Goal: Task Accomplishment & Management: Complete application form

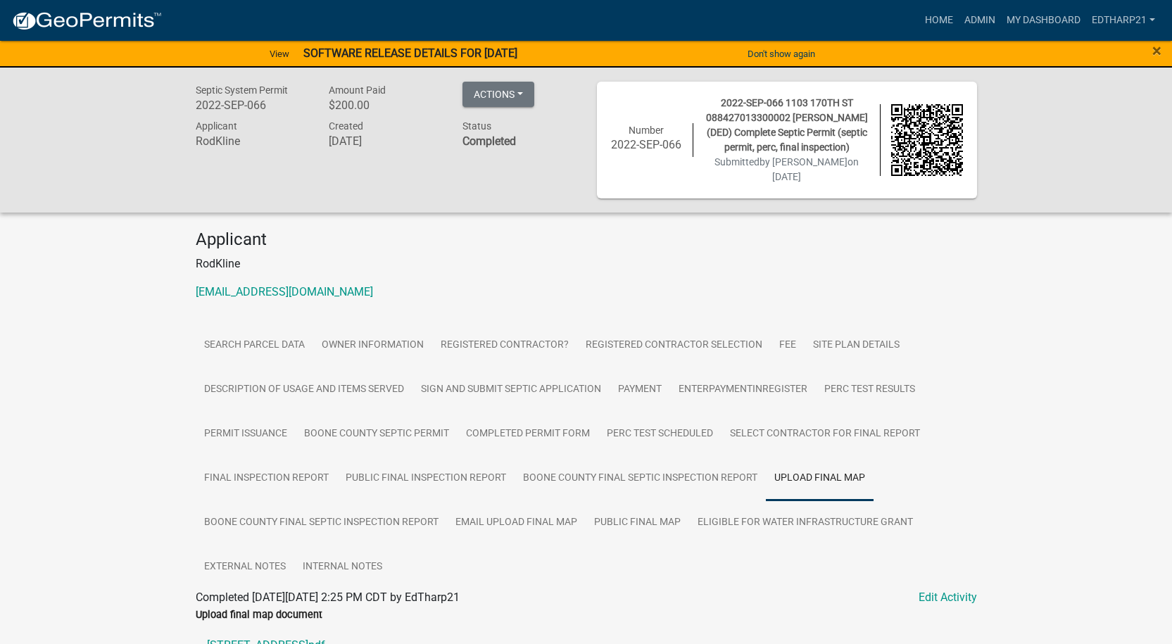
scroll to position [80, 0]
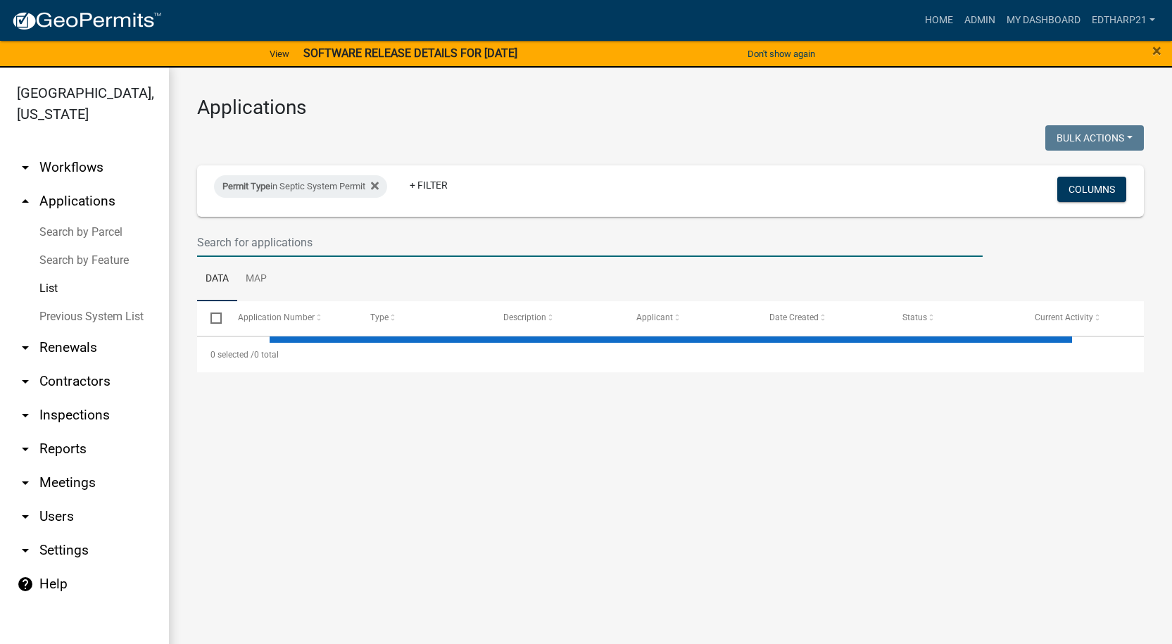
click at [213, 236] on input "text" at bounding box center [590, 242] width 786 height 29
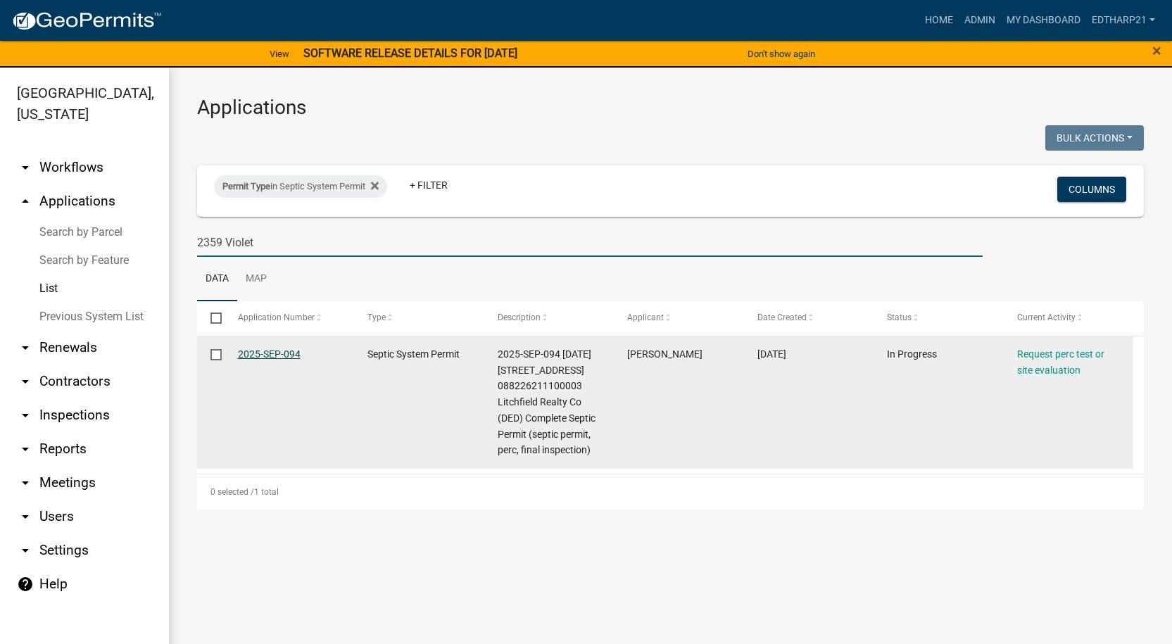
type input "2359 Violet"
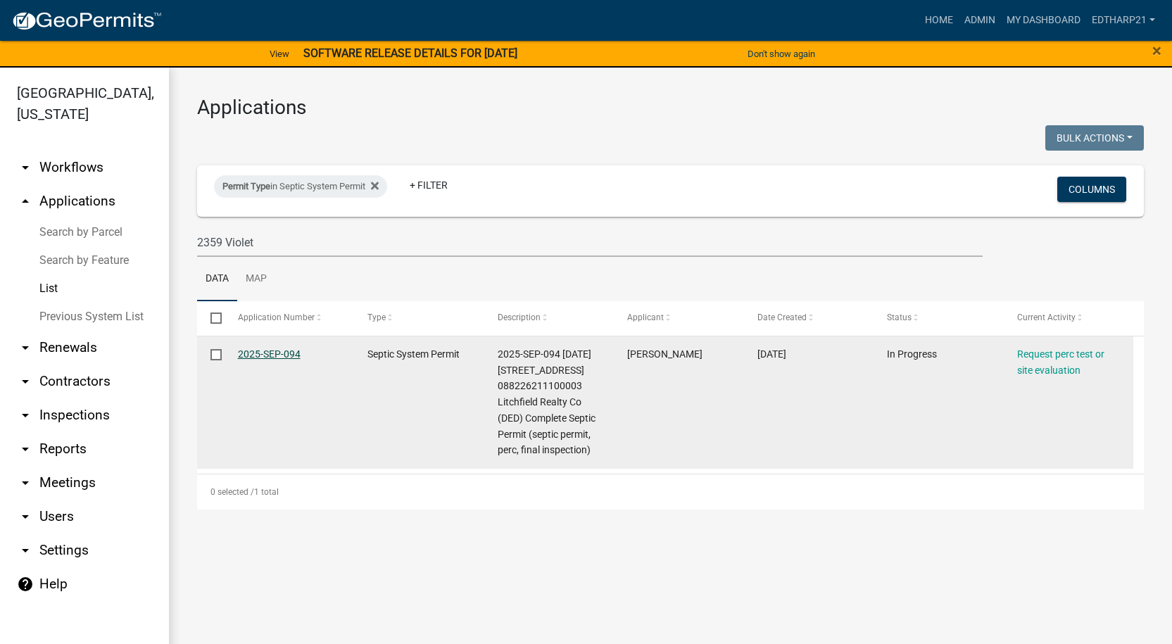
click at [277, 354] on link "2025-SEP-094" at bounding box center [269, 353] width 63 height 11
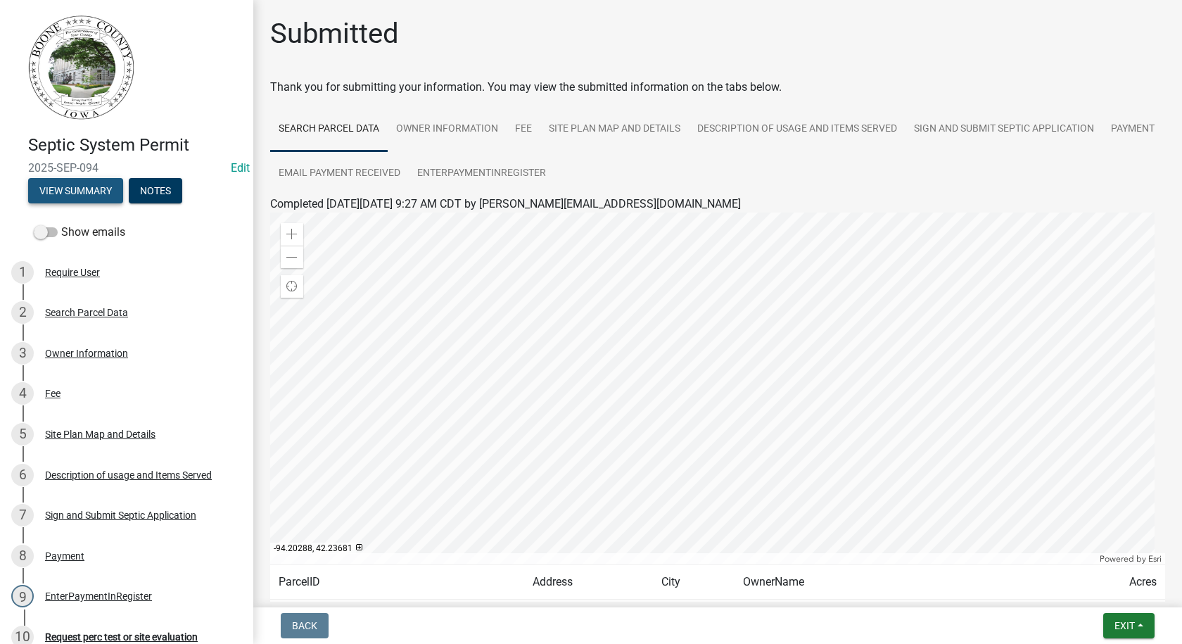
click at [95, 194] on button "View Summary" at bounding box center [75, 190] width 95 height 25
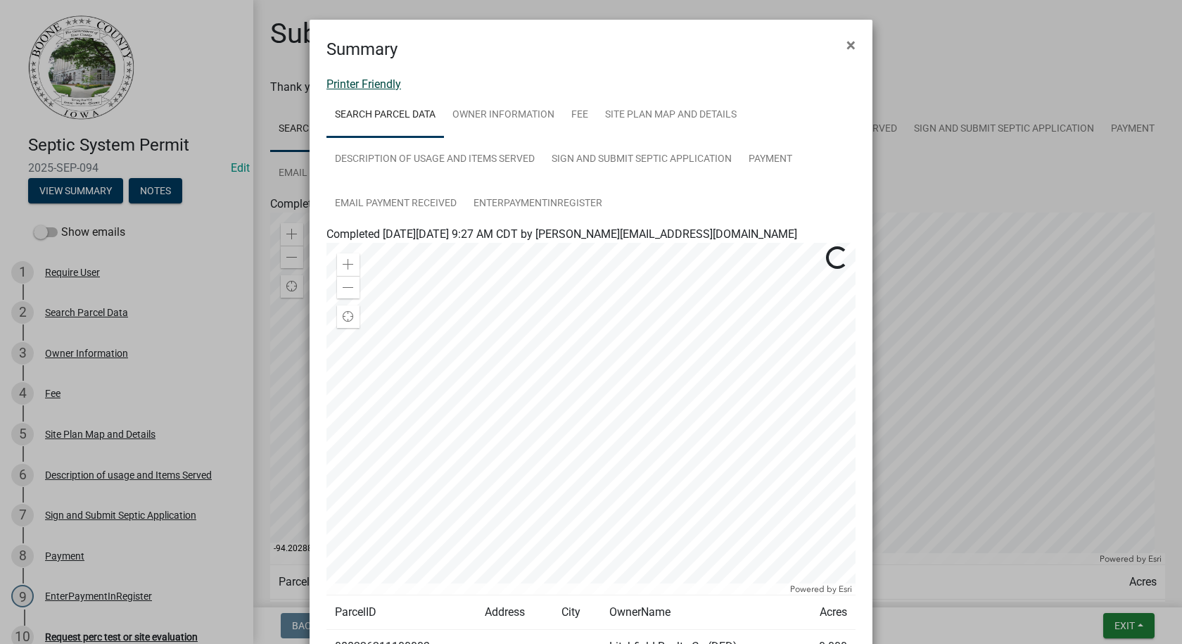
click at [360, 85] on link "Printer Friendly" at bounding box center [364, 83] width 75 height 13
drag, startPoint x: 845, startPoint y: 45, endPoint x: 821, endPoint y: 58, distance: 27.4
click at [847, 45] on span "×" at bounding box center [851, 45] width 9 height 20
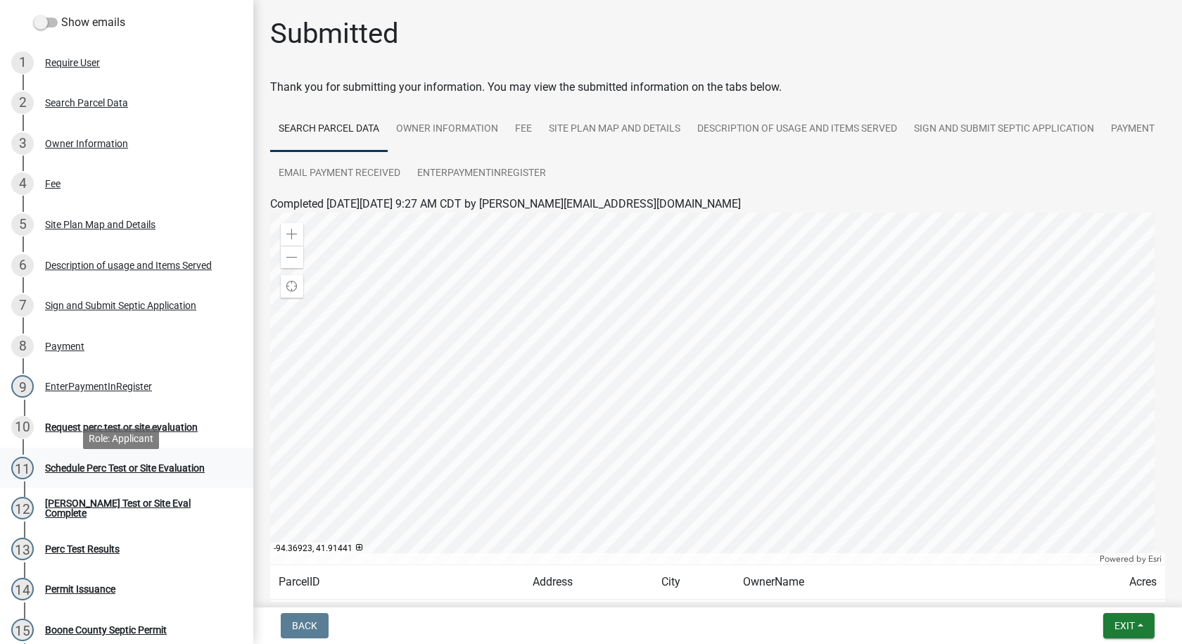
scroll to position [211, 0]
click at [131, 424] on div "Request perc test or site evaluation" at bounding box center [121, 426] width 153 height 10
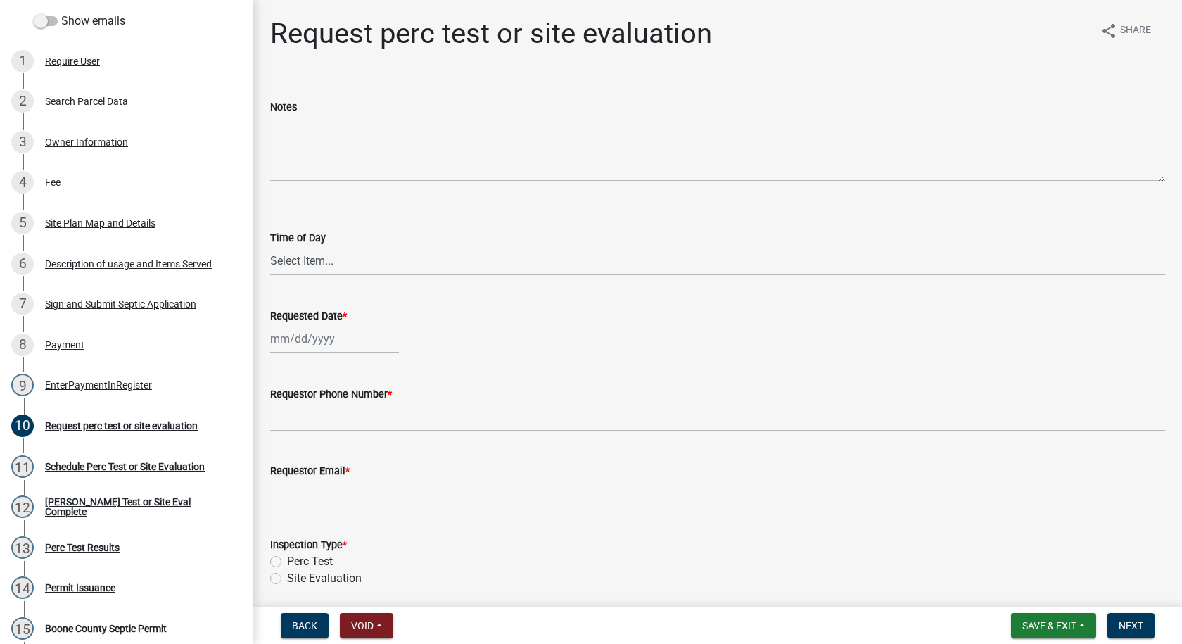
click at [319, 262] on select "Select Item... AM PM" at bounding box center [717, 260] width 895 height 29
click at [270, 246] on select "Select Item... AM PM" at bounding box center [717, 260] width 895 height 29
select select "6c109ef4-37e2-45c6-b0e8-db9b1cf7fb51"
select select "10"
select select "2025"
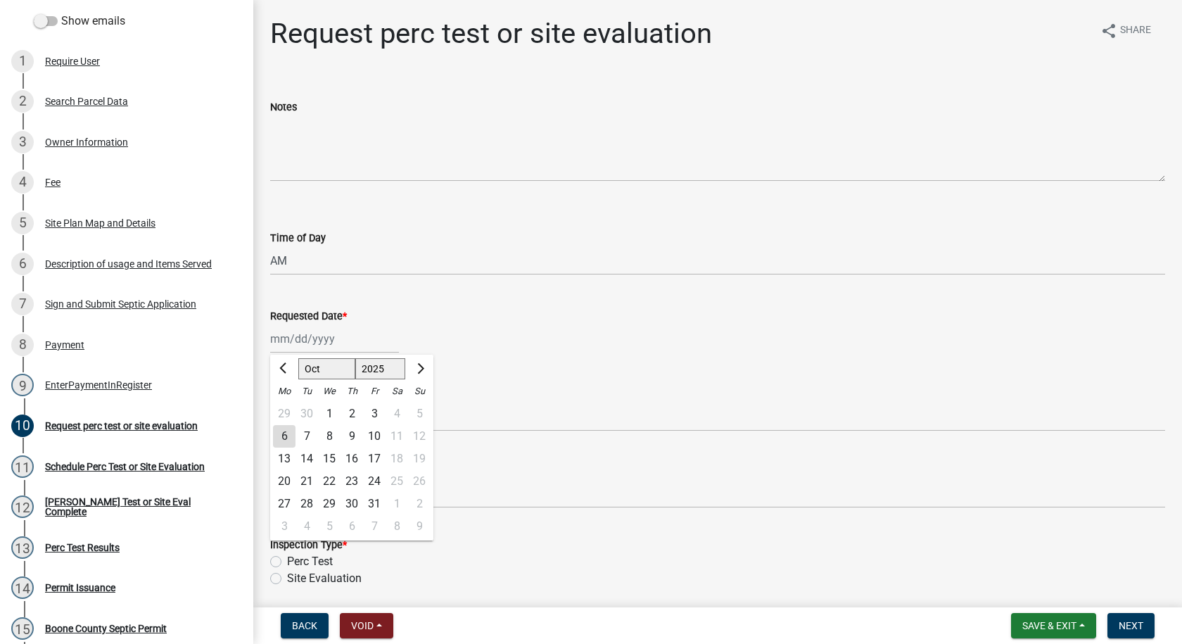
click at [298, 338] on div "[PERSON_NAME] Feb Mar Apr [PERSON_NAME][DATE] Oct Nov [DATE] 1526 1527 1528 152…" at bounding box center [334, 338] width 129 height 29
click at [374, 434] on div "10" at bounding box center [374, 436] width 23 height 23
type input "[DATE]"
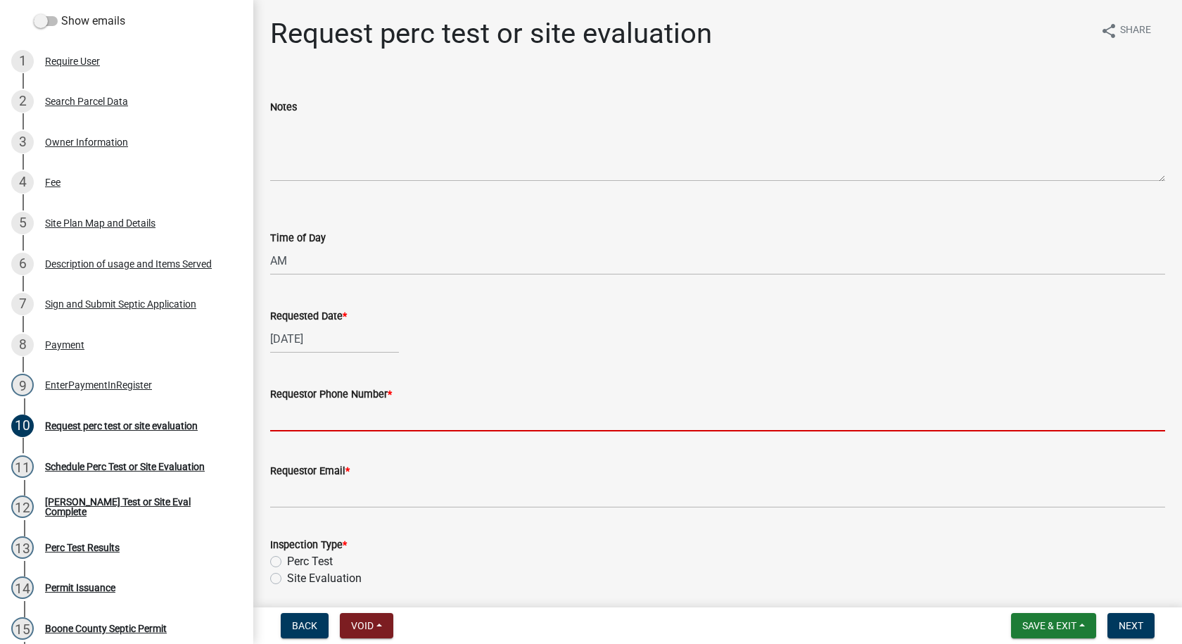
click at [300, 417] on input "Requestor Phone Number *" at bounding box center [717, 417] width 895 height 29
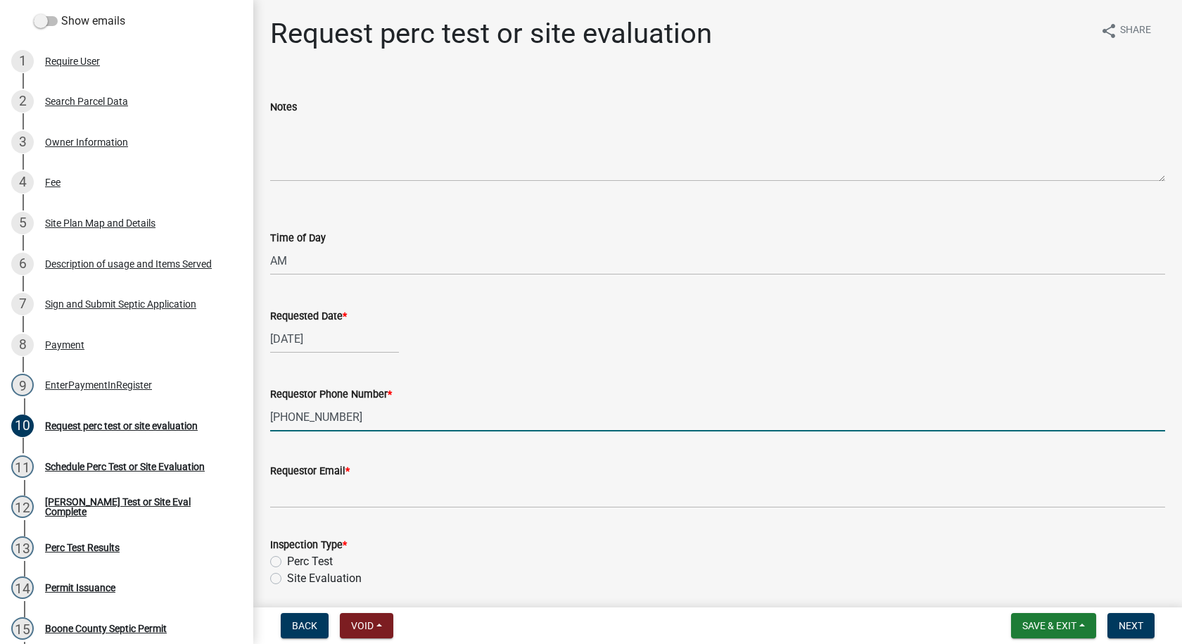
type input "[PHONE_NUMBER]"
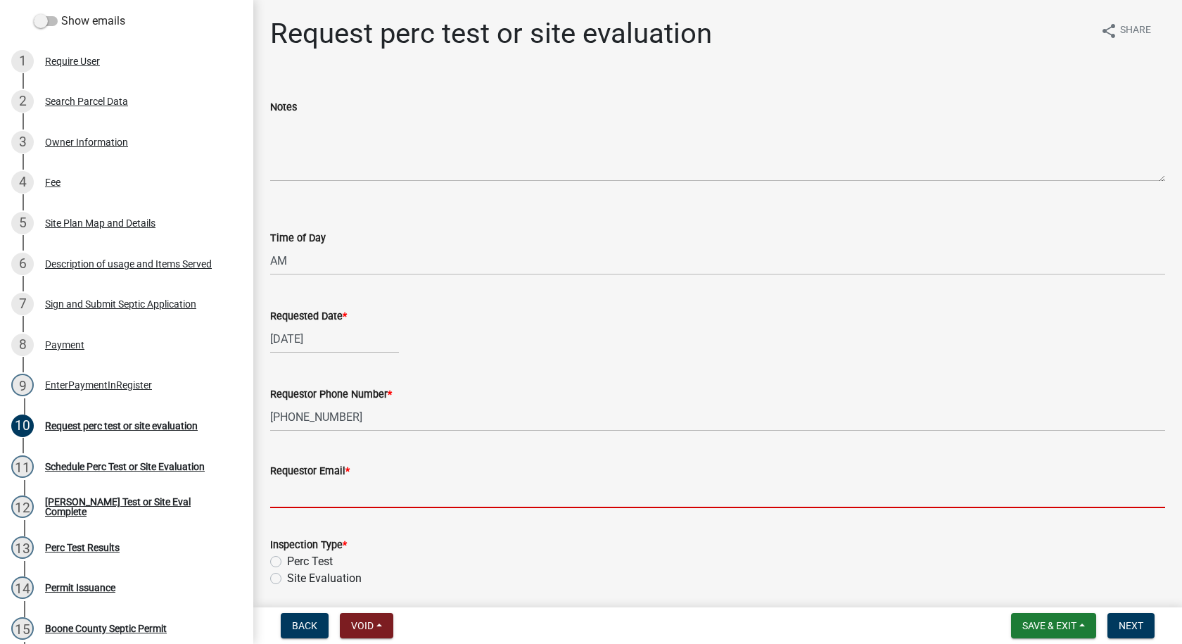
click at [346, 491] on input "Requestor Email *" at bounding box center [717, 493] width 895 height 29
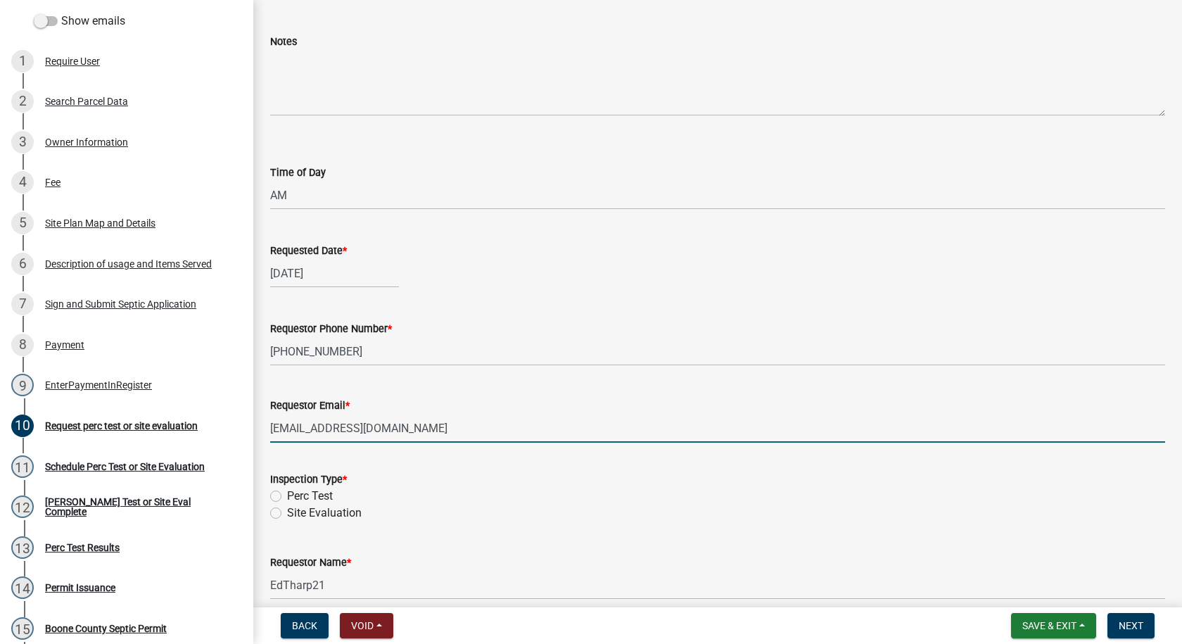
scroll to position [130, 0]
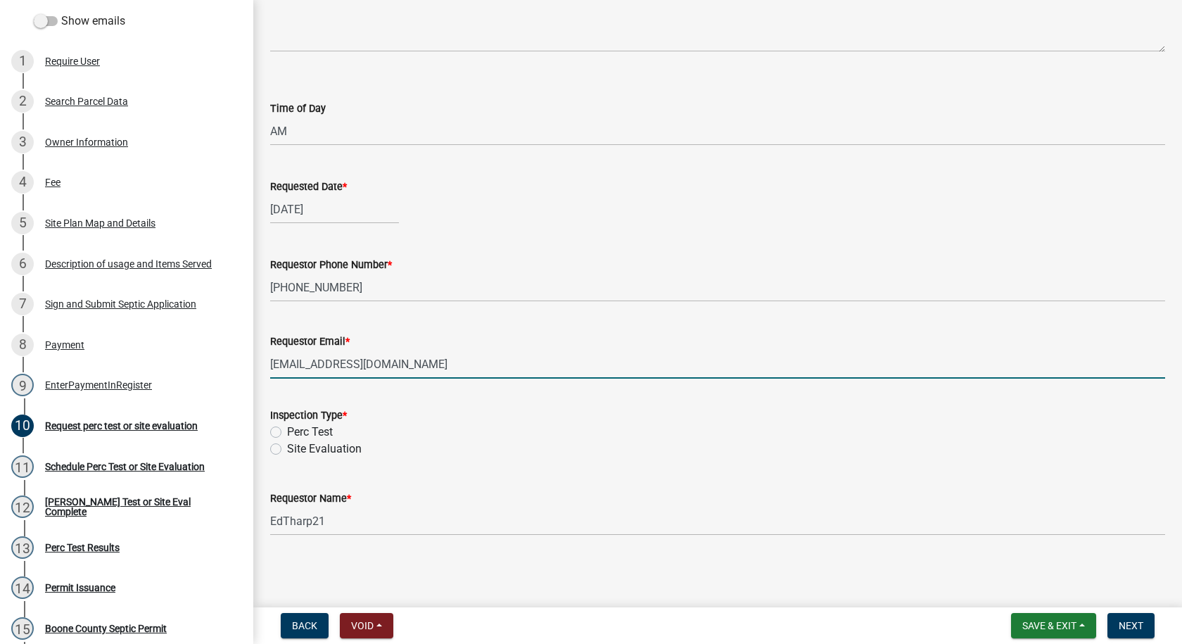
type input "[EMAIL_ADDRESS][DOMAIN_NAME]"
drag, startPoint x: 276, startPoint y: 432, endPoint x: 290, endPoint y: 476, distance: 45.9
click at [287, 431] on label "Perc Test" at bounding box center [310, 432] width 46 height 17
click at [287, 431] on input "Perc Test" at bounding box center [291, 428] width 9 height 9
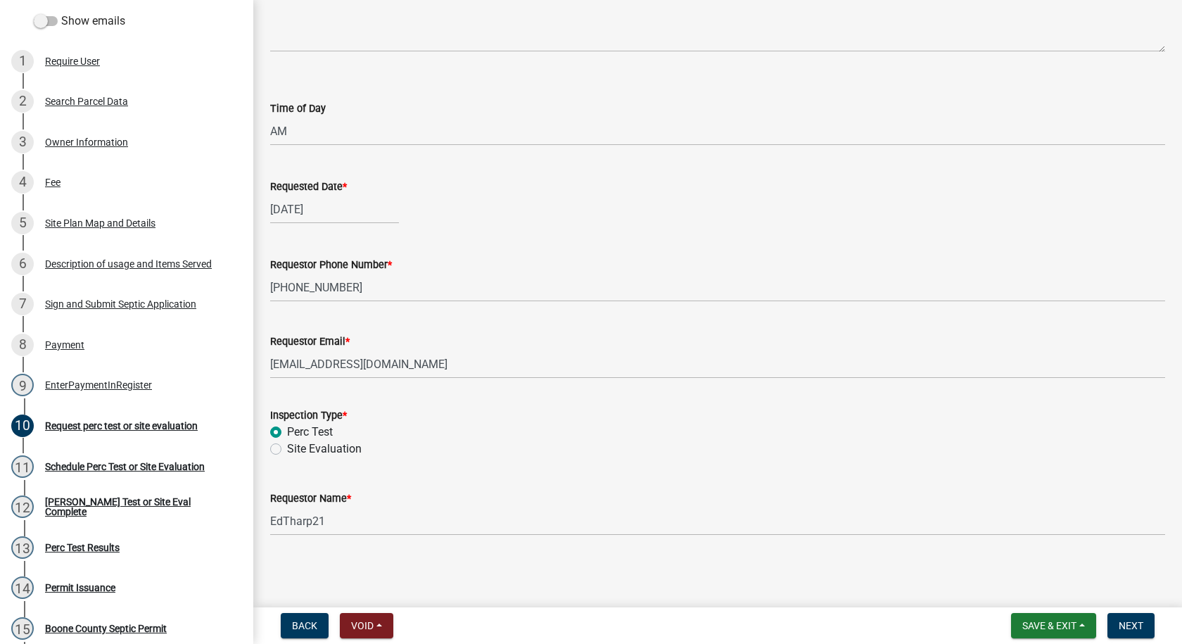
radio input "true"
click at [326, 525] on input "EdTharp21" at bounding box center [717, 521] width 895 height 29
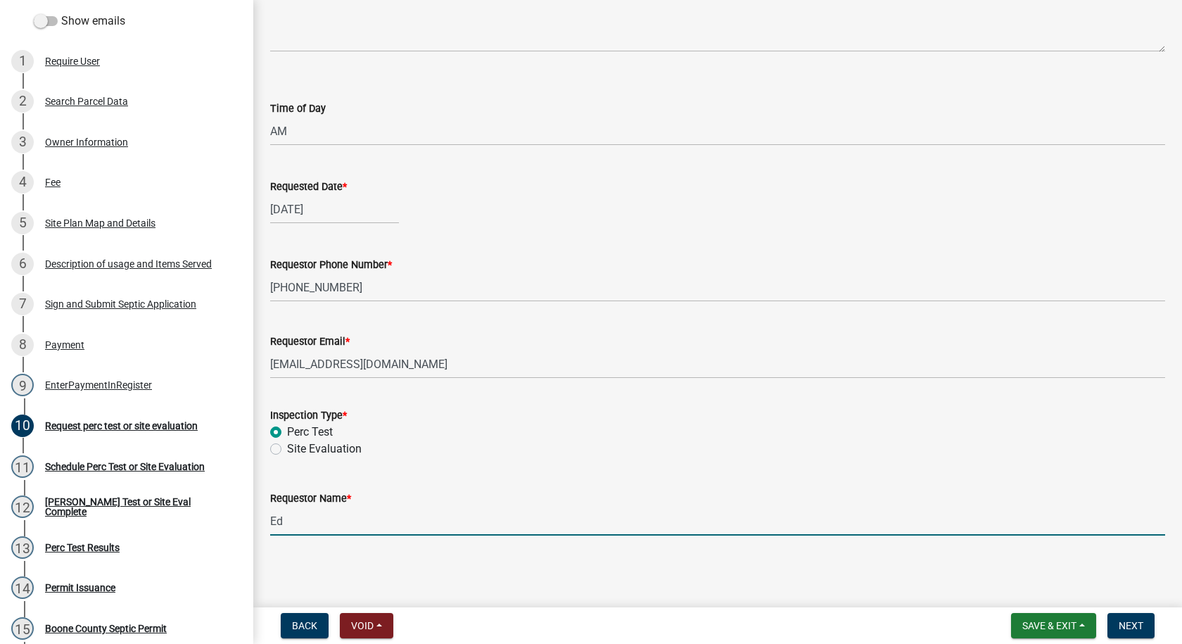
type input "E"
type input "Jordan"
click at [1133, 620] on span "Next" at bounding box center [1131, 625] width 25 height 11
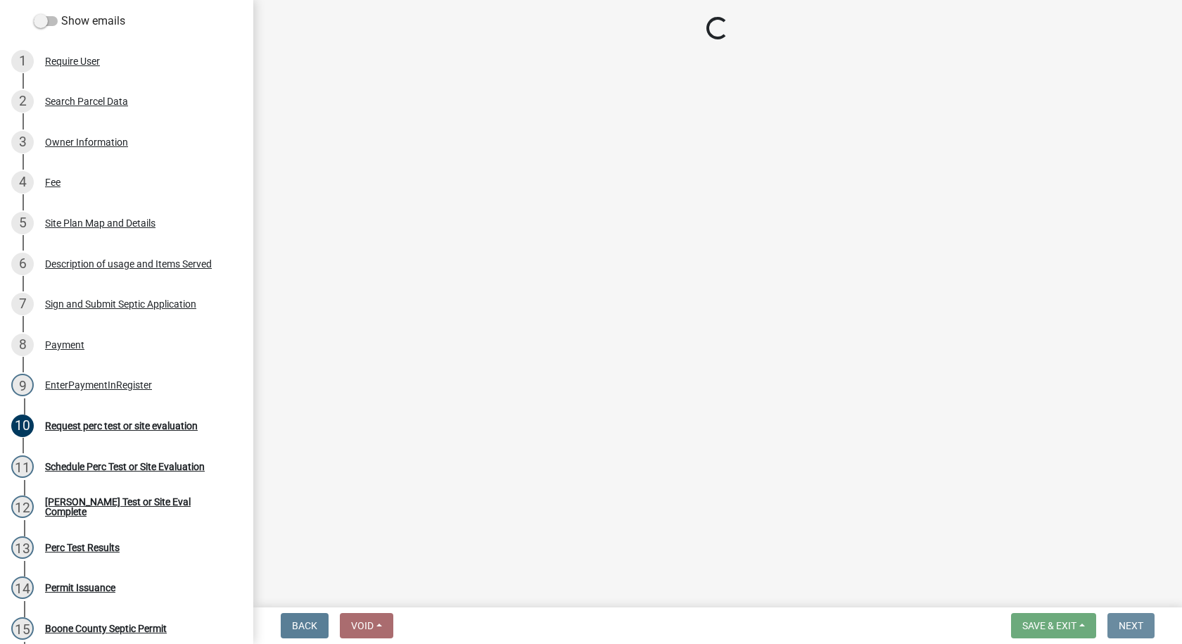
scroll to position [0, 0]
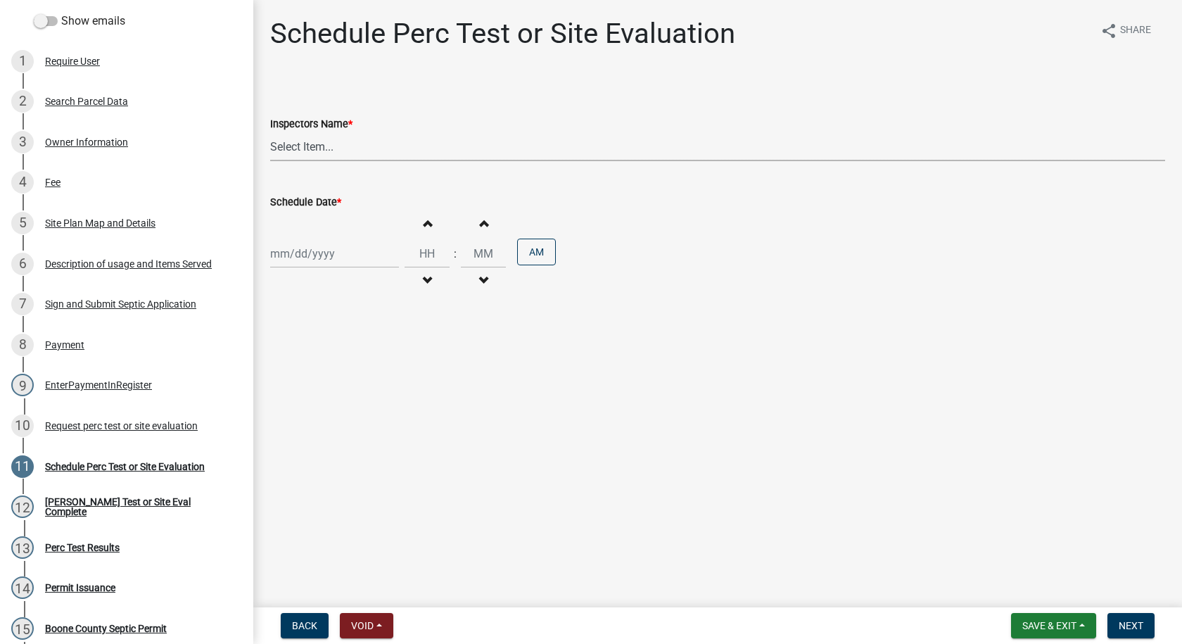
click at [302, 151] on select "Select Item... EdTharp21 (EdTharp21) mspeers ([PERSON_NAME]) WandaCox ([PERSON_…" at bounding box center [717, 146] width 895 height 29
select select "1166babb-7ce8-442f-9c4a-1180ef3e1882"
click at [270, 132] on select "Select Item... EdTharp21 (EdTharp21) mspeers ([PERSON_NAME]) WandaCox ([PERSON_…" at bounding box center [717, 146] width 895 height 29
click at [308, 255] on div at bounding box center [334, 253] width 129 height 29
select select "10"
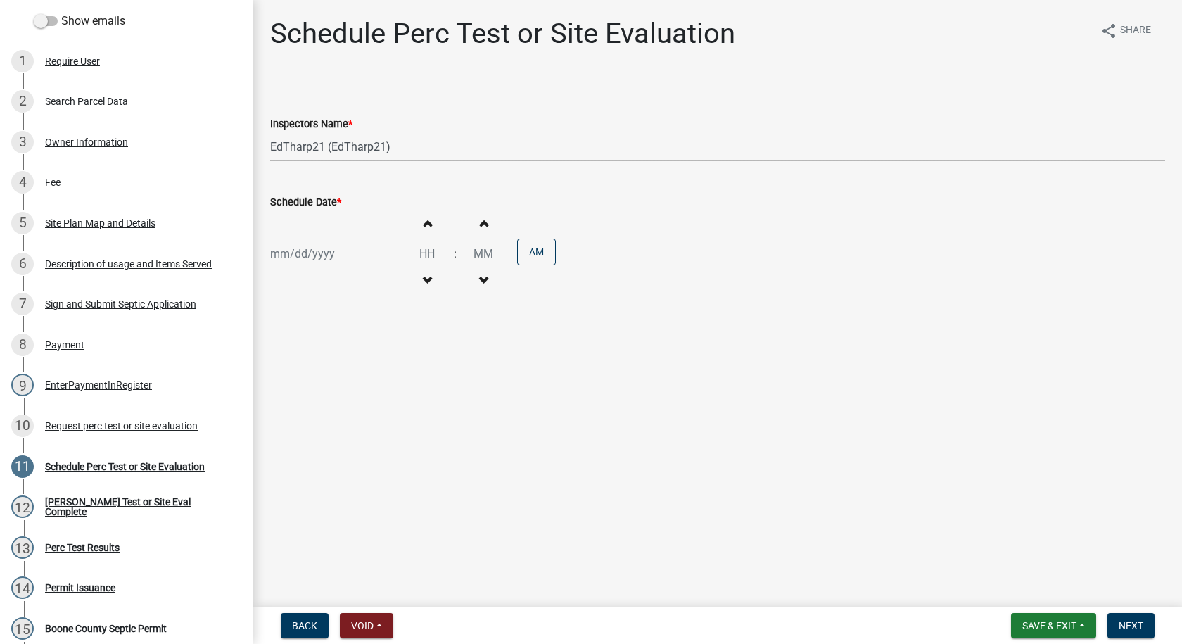
select select "2025"
click at [372, 348] on div "10" at bounding box center [374, 351] width 23 height 23
type input "[DATE]"
click at [424, 280] on span "button" at bounding box center [427, 280] width 7 height 11
type input "11"
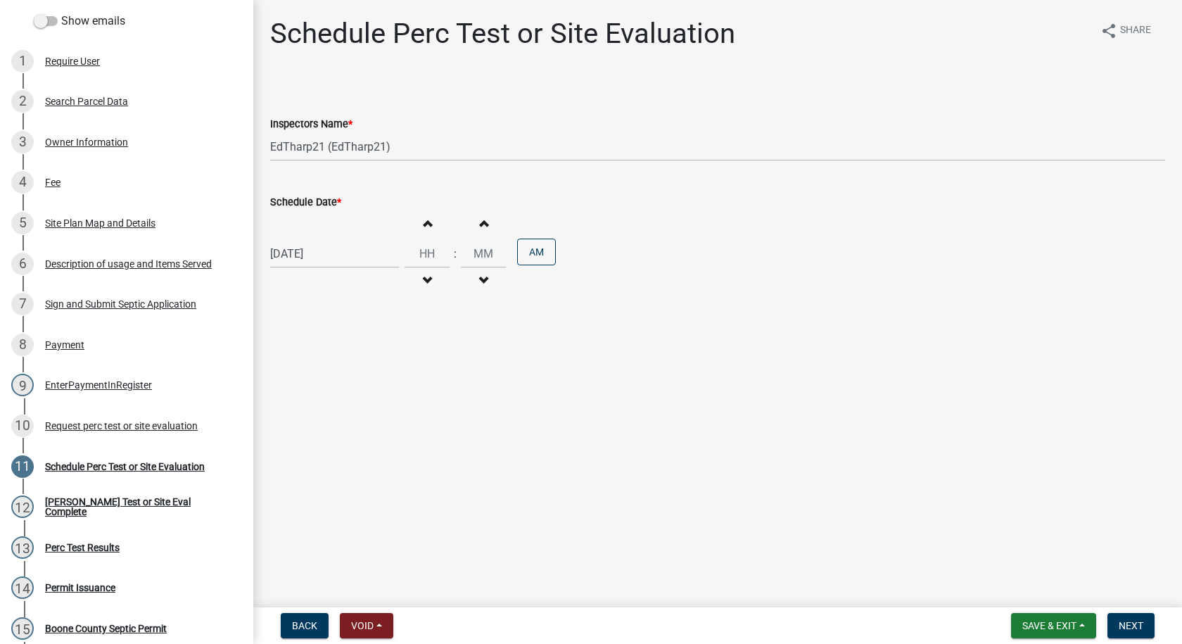
type input "00"
click at [424, 279] on span "button" at bounding box center [427, 280] width 7 height 11
type input "09"
click at [523, 254] on button "PM" at bounding box center [536, 252] width 39 height 27
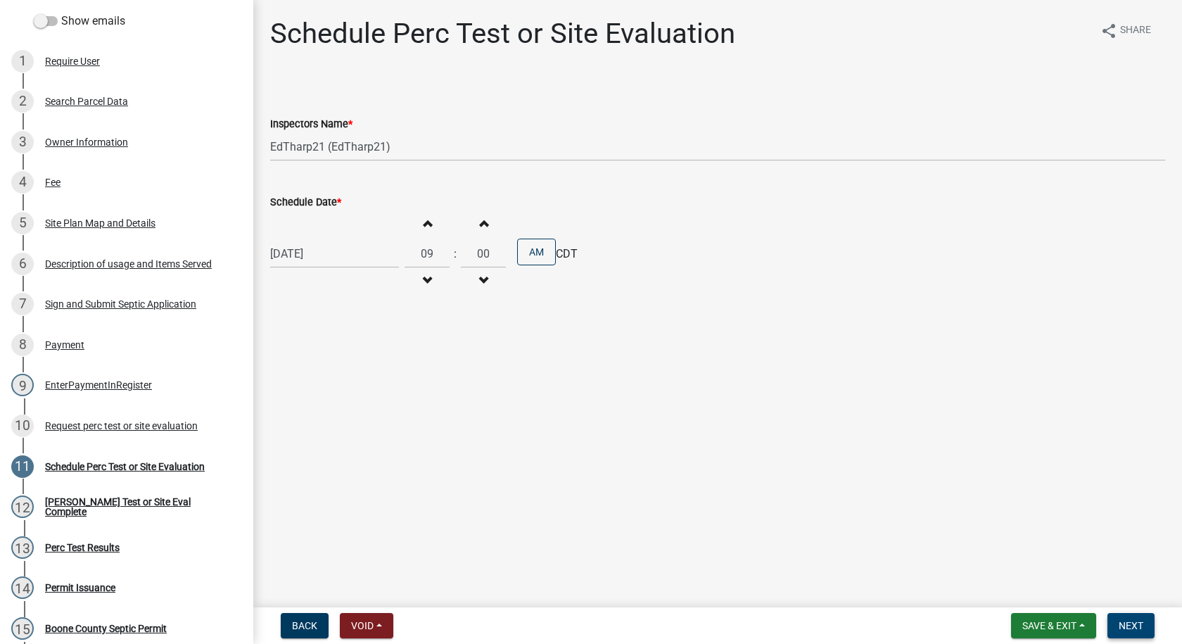
click at [1133, 621] on span "Next" at bounding box center [1131, 625] width 25 height 11
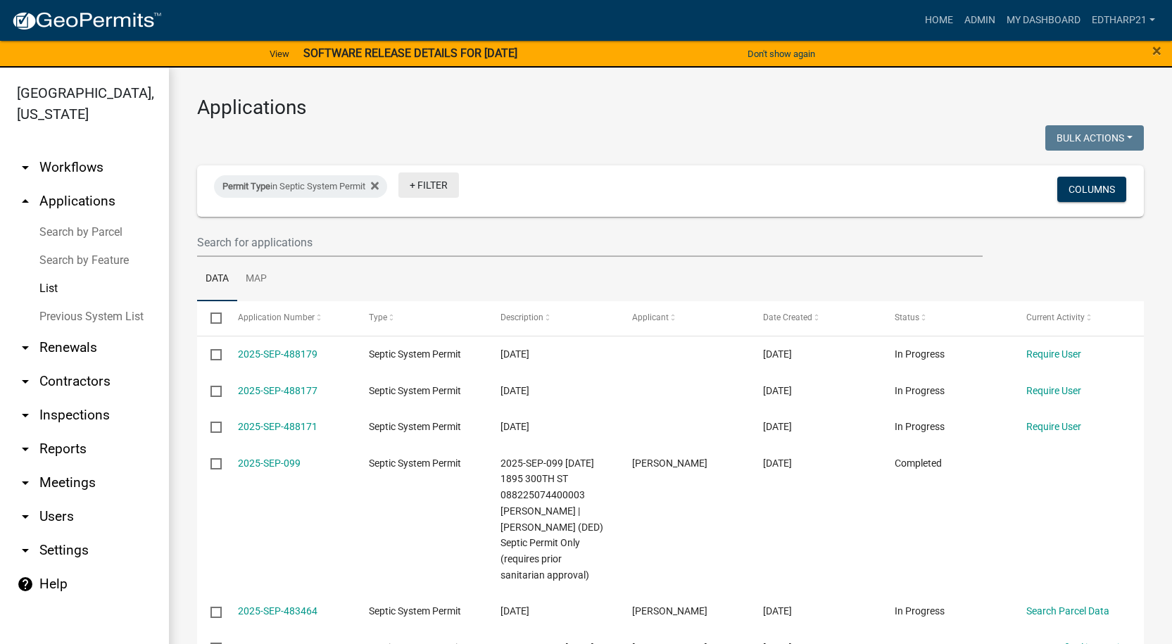
click at [429, 181] on link "+ Filter" at bounding box center [428, 184] width 61 height 25
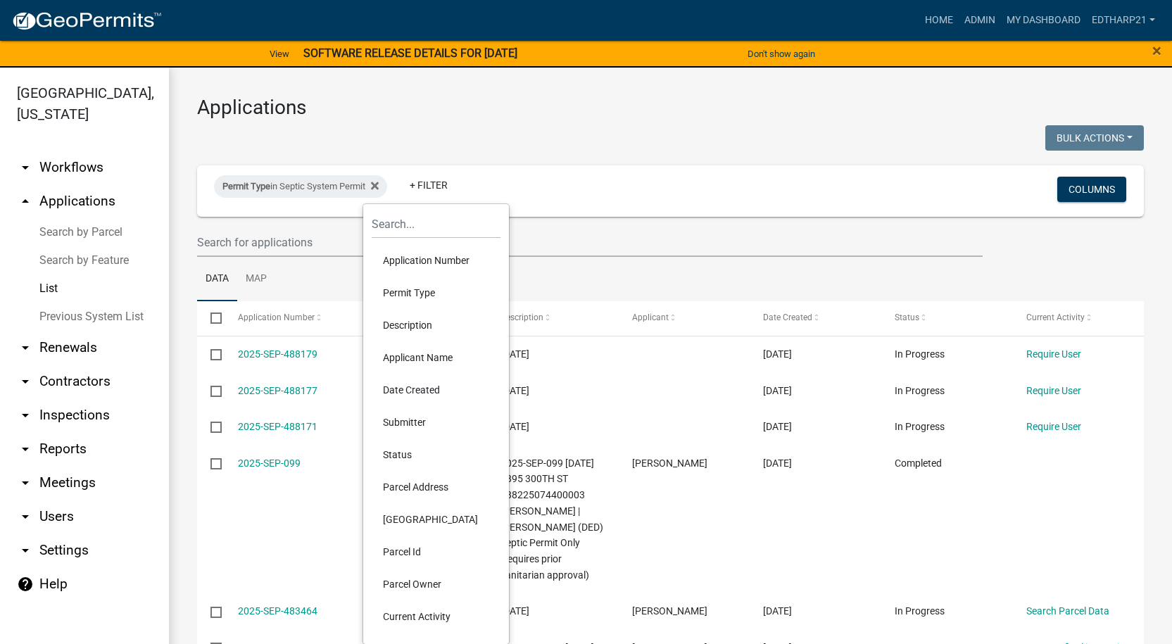
click at [412, 289] on li "Permit Type" at bounding box center [436, 293] width 129 height 32
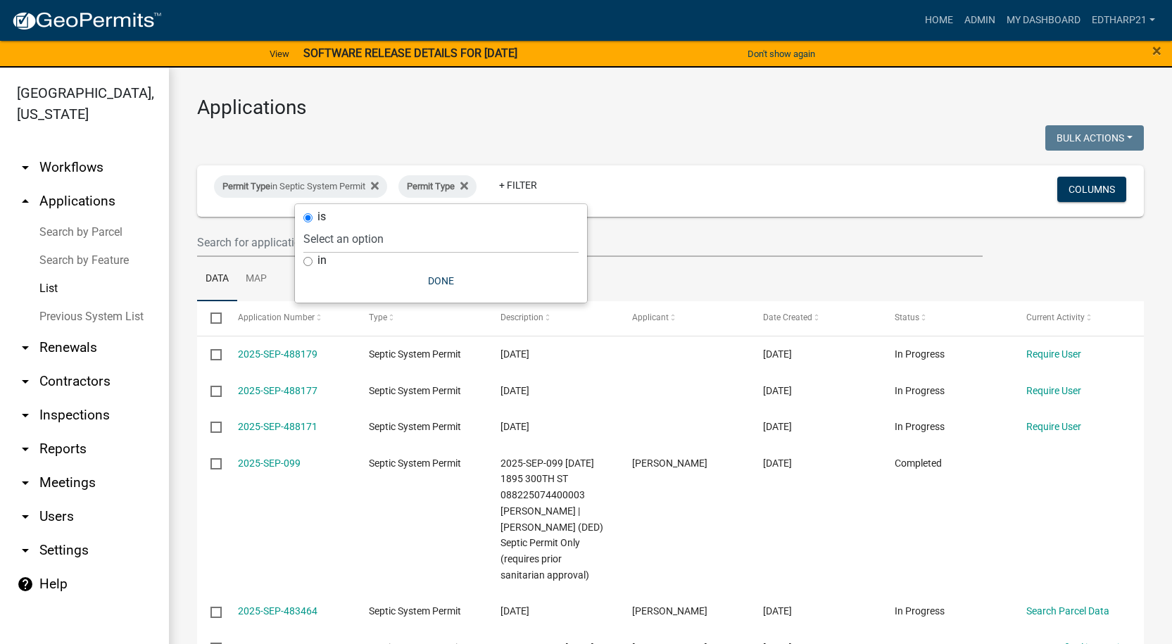
click at [308, 261] on input "in" at bounding box center [307, 261] width 9 height 9
radio input "true"
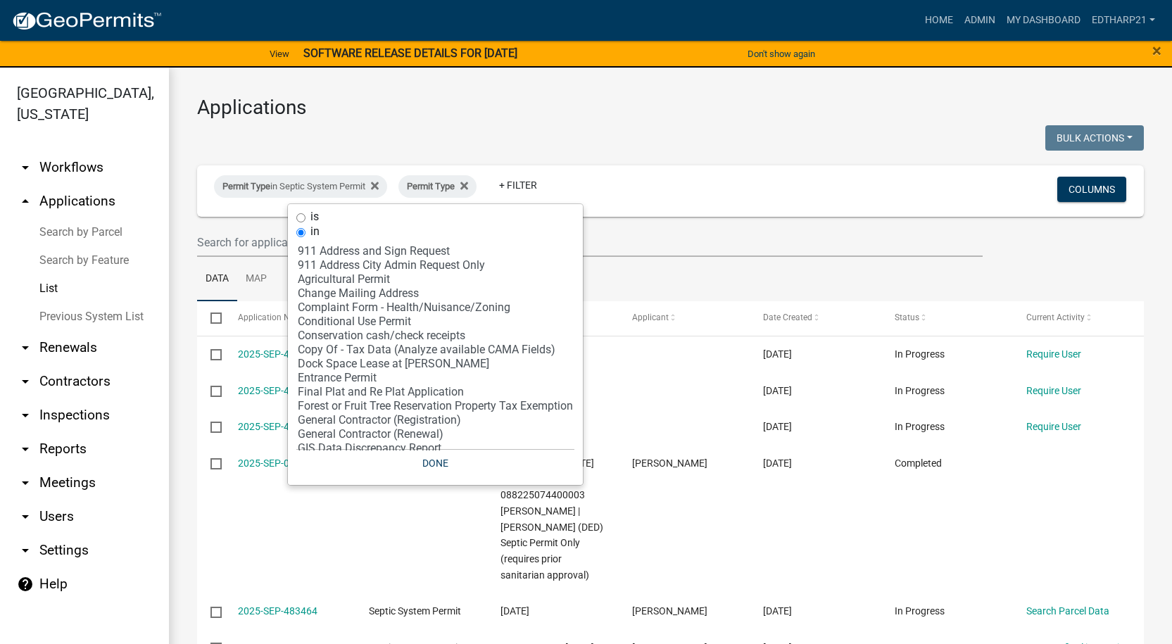
scroll to position [282, 0]
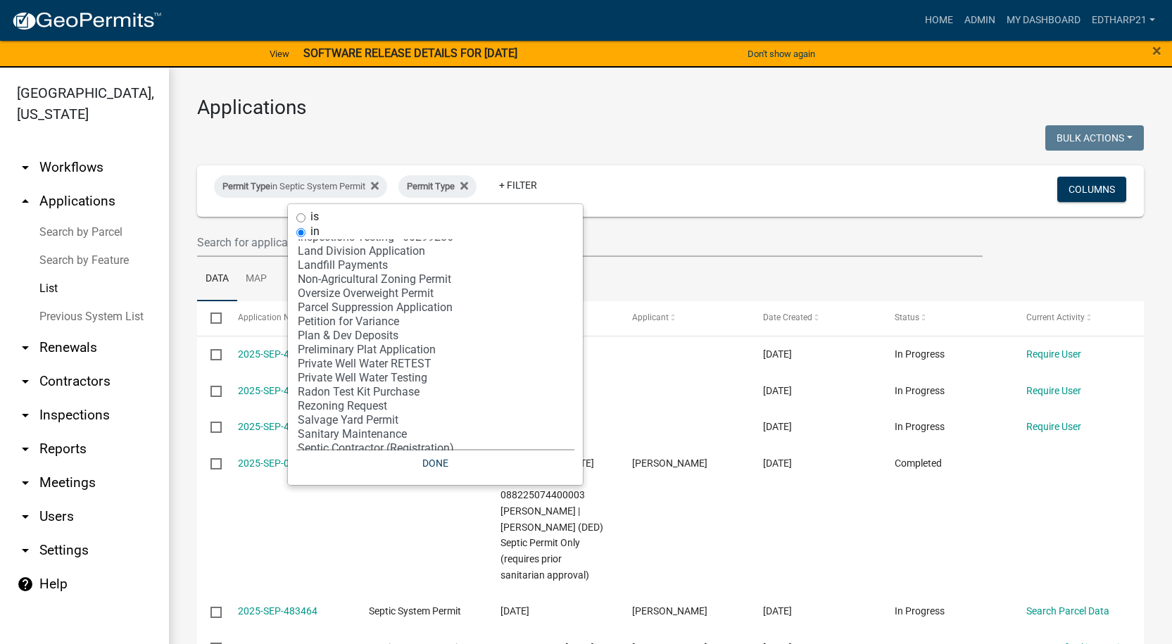
select select "30: '81c92f48-3f2d-4d93-9c6b-d1dd1ea8186b'"
click at [359, 378] on option "Private Well Water Testing" at bounding box center [435, 378] width 278 height 14
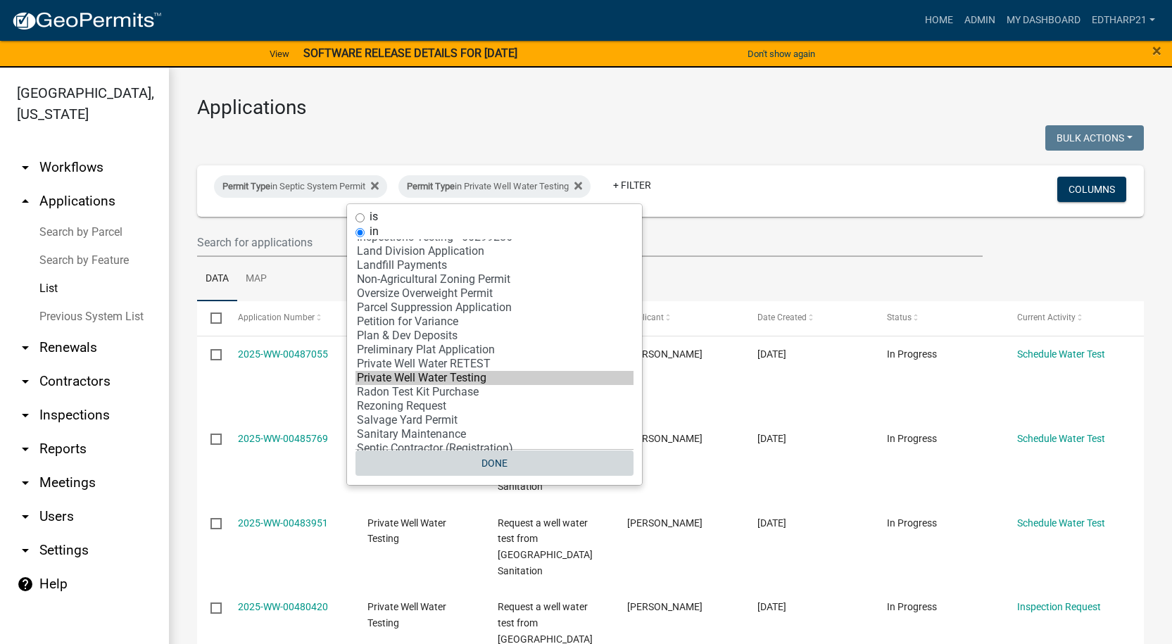
drag, startPoint x: 497, startPoint y: 462, endPoint x: 507, endPoint y: 458, distance: 11.1
click at [498, 462] on button "Done" at bounding box center [494, 462] width 278 height 25
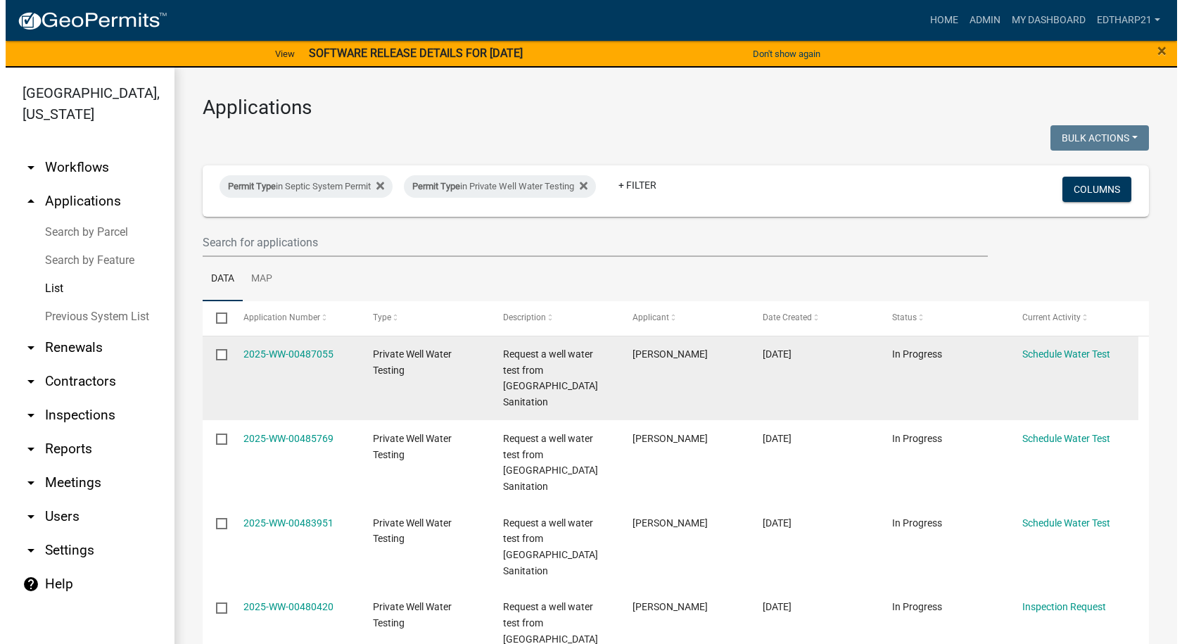
scroll to position [70, 0]
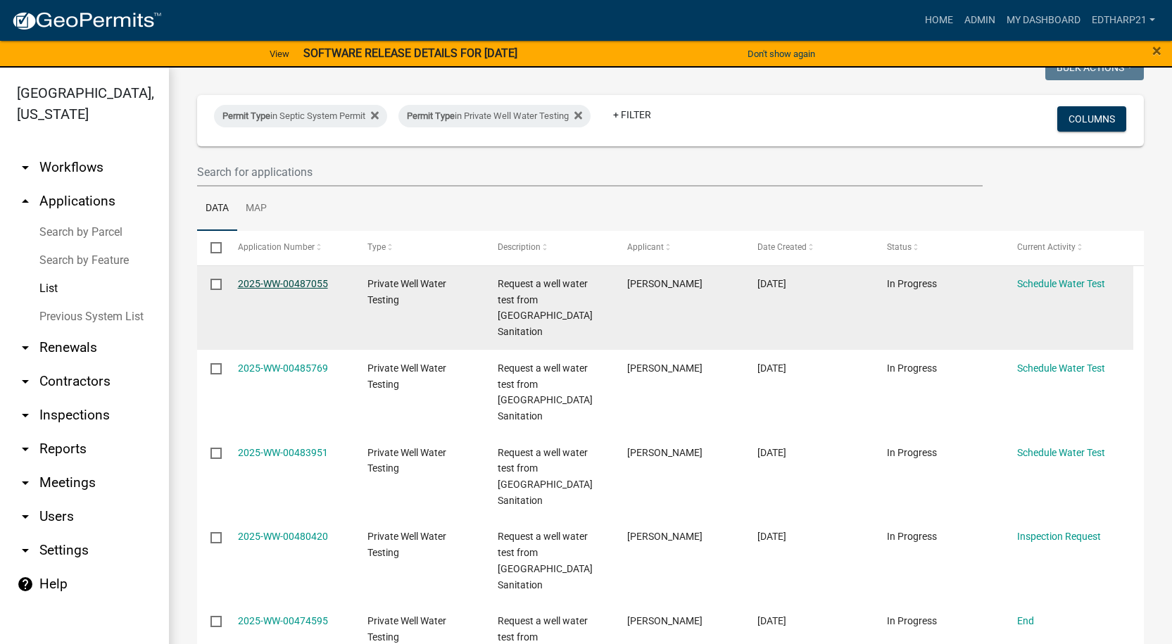
click at [307, 283] on link "2025-WW-00487055" at bounding box center [283, 283] width 90 height 11
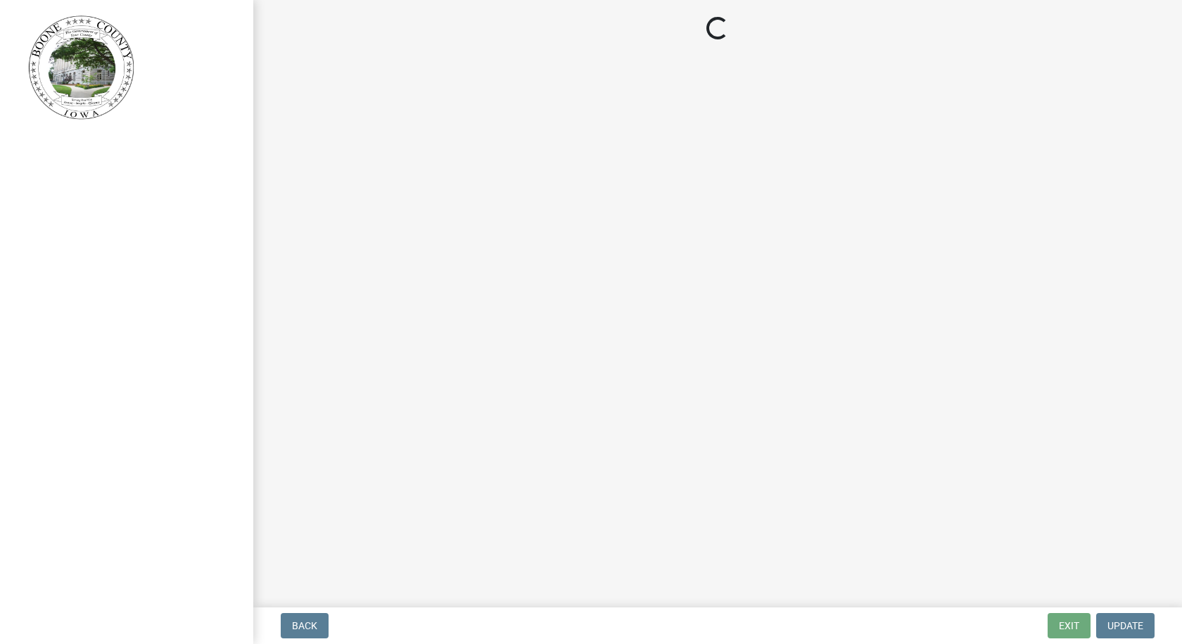
select select "1166babb-7ce8-442f-9c4a-1180ef3e1882"
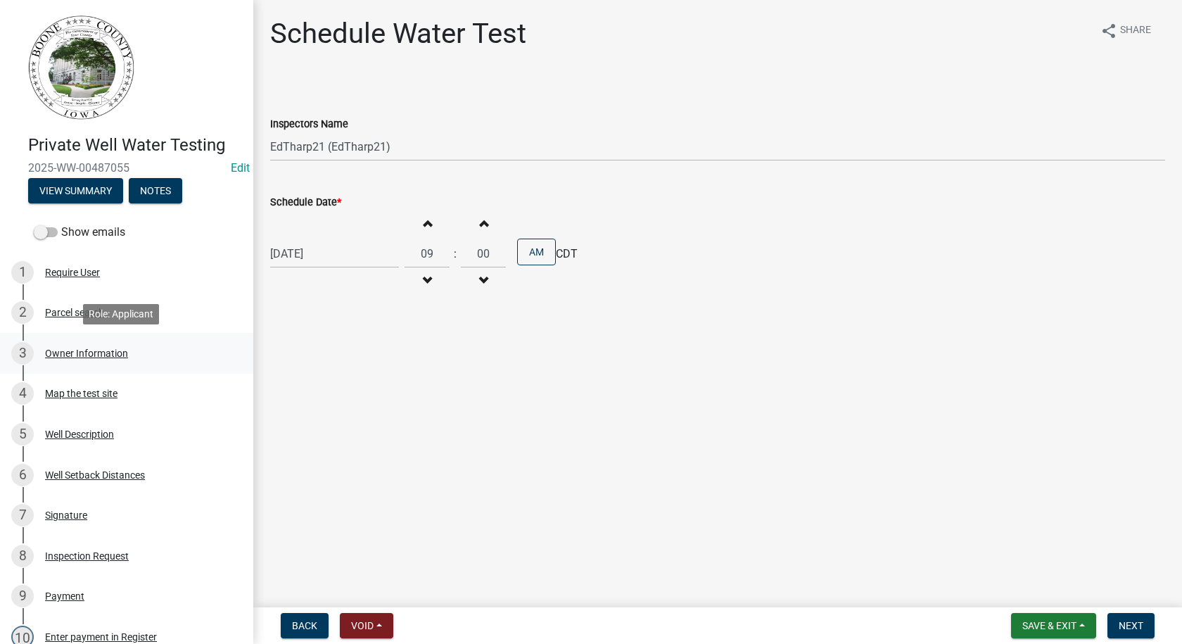
click at [59, 351] on div "Owner Information" at bounding box center [86, 353] width 83 height 10
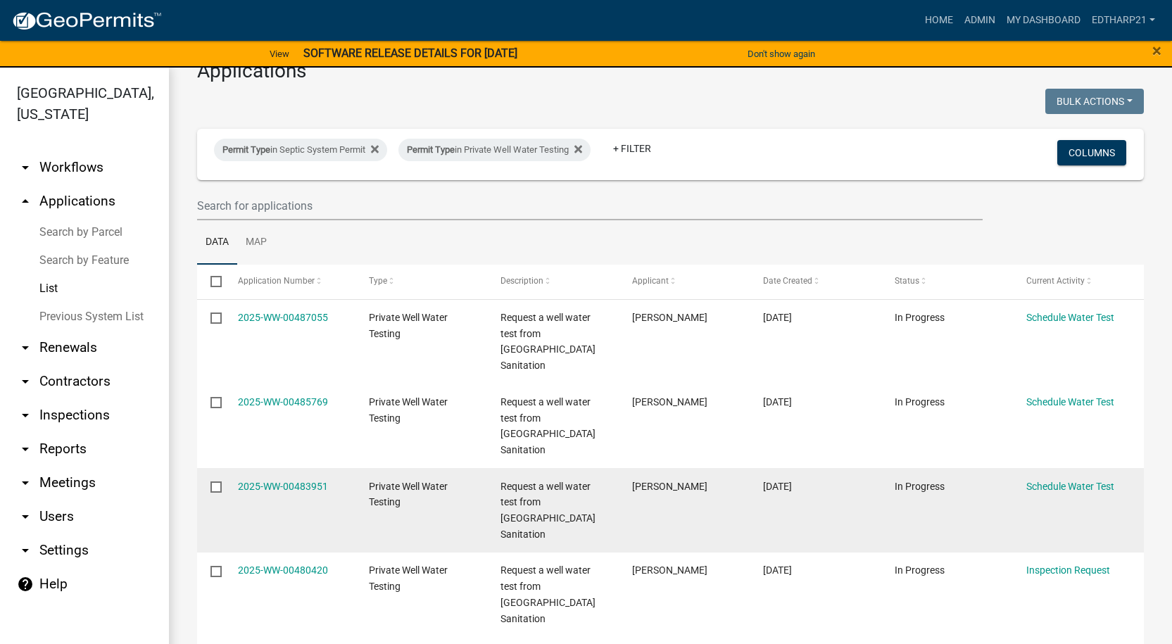
scroll to position [70, 0]
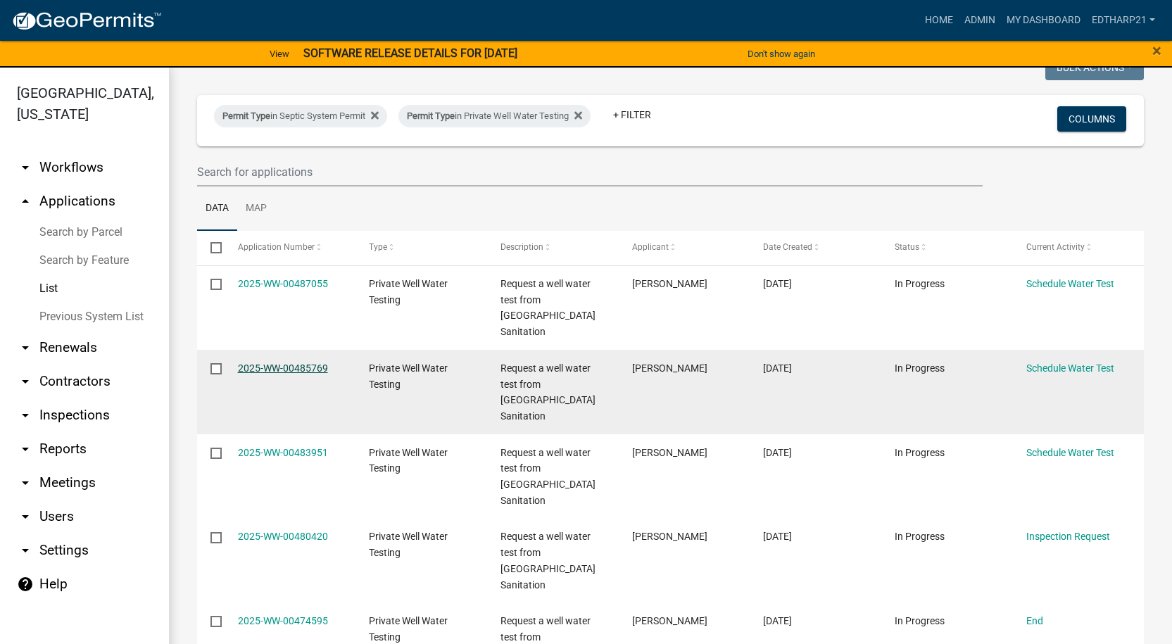
click at [289, 362] on link "2025-WW-00485769" at bounding box center [283, 367] width 90 height 11
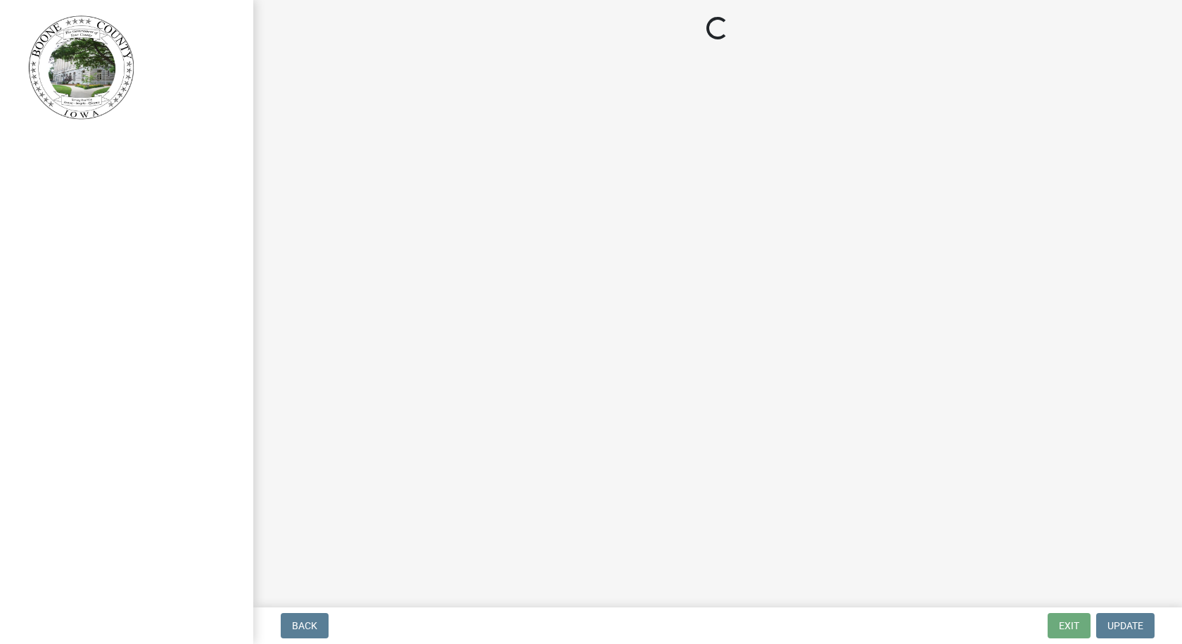
select select "1166babb-7ce8-442f-9c4a-1180ef3e1882"
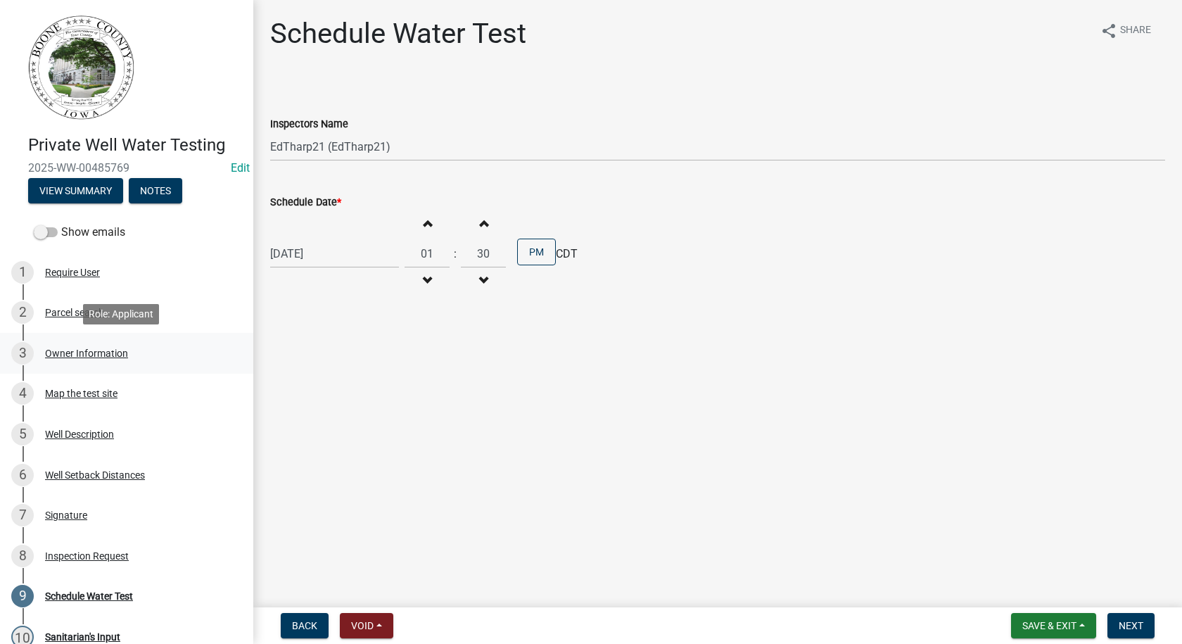
click at [77, 352] on div "Owner Information" at bounding box center [86, 353] width 83 height 10
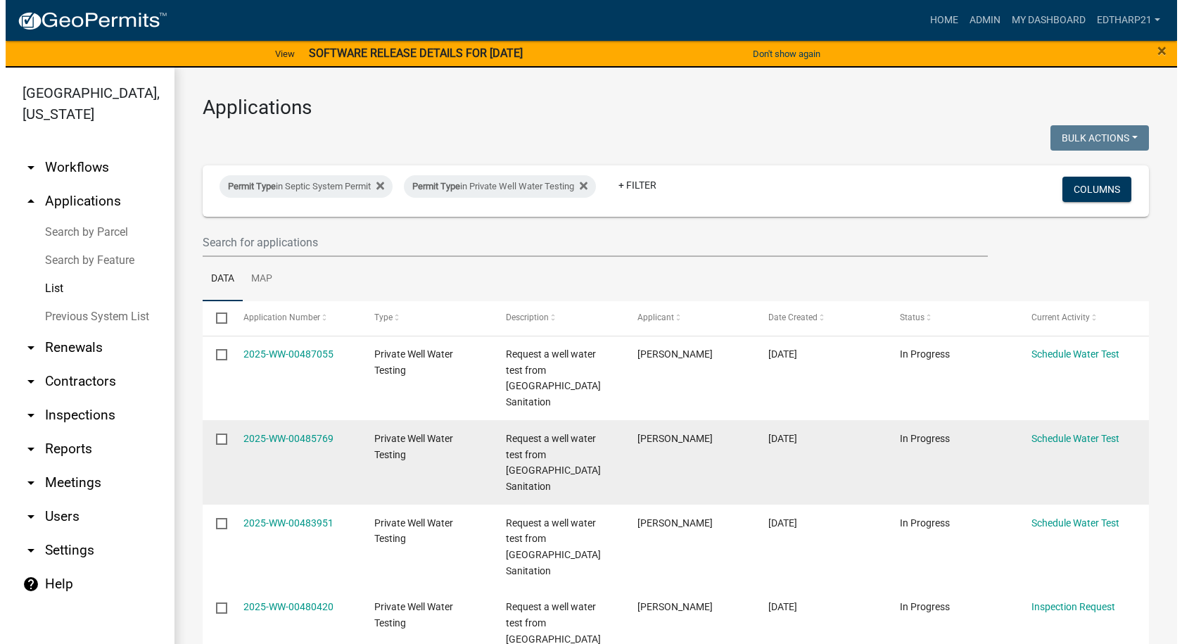
scroll to position [70, 0]
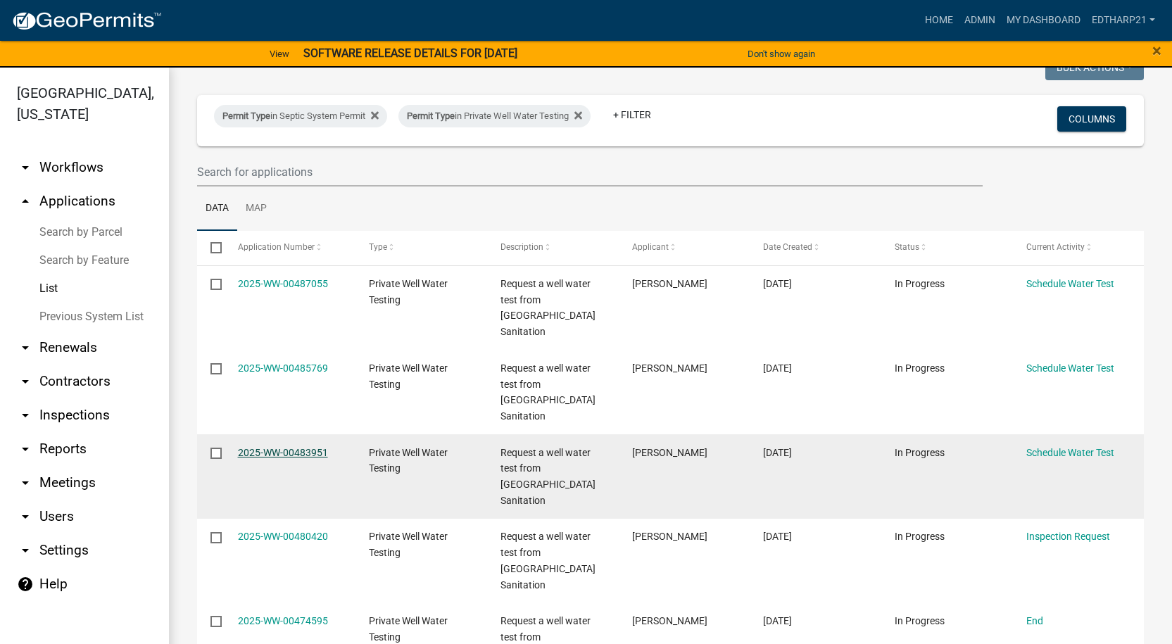
click at [279, 447] on link "2025-WW-00483951" at bounding box center [283, 452] width 90 height 11
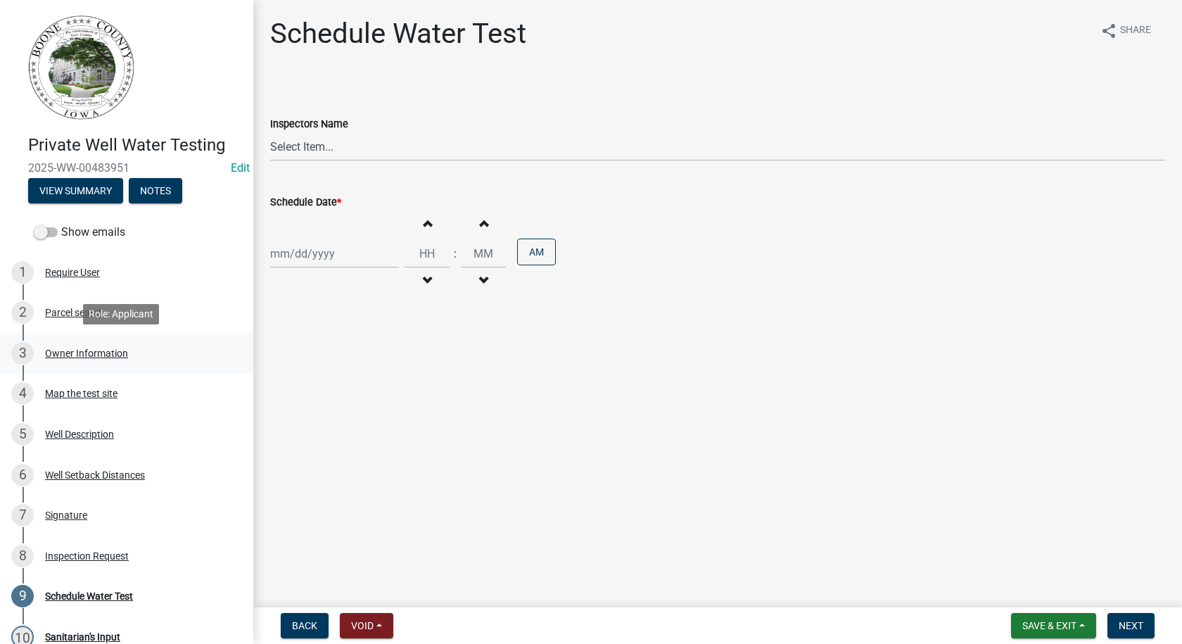
click at [63, 346] on div "3 Owner Information" at bounding box center [121, 353] width 220 height 23
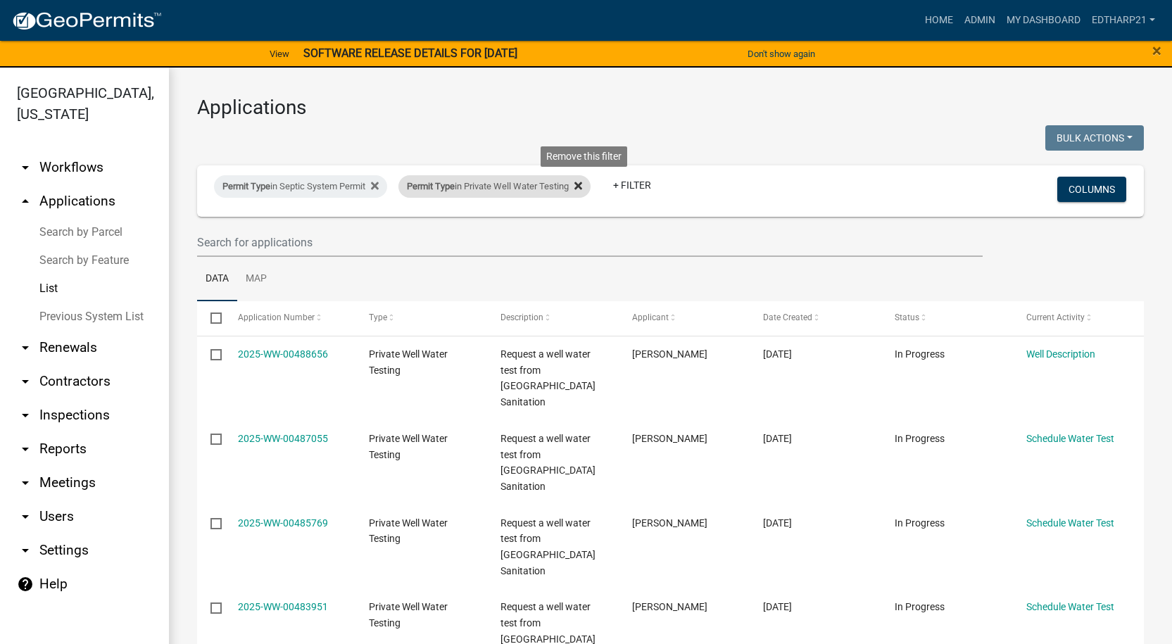
click at [582, 187] on icon at bounding box center [578, 186] width 8 height 8
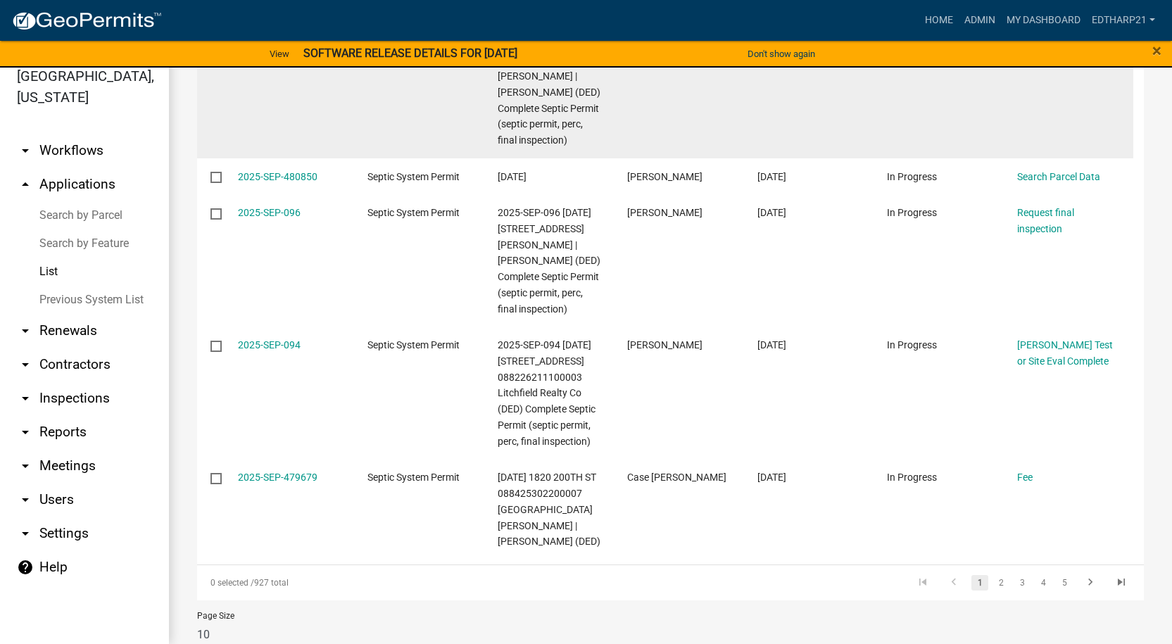
scroll to position [743, 0]
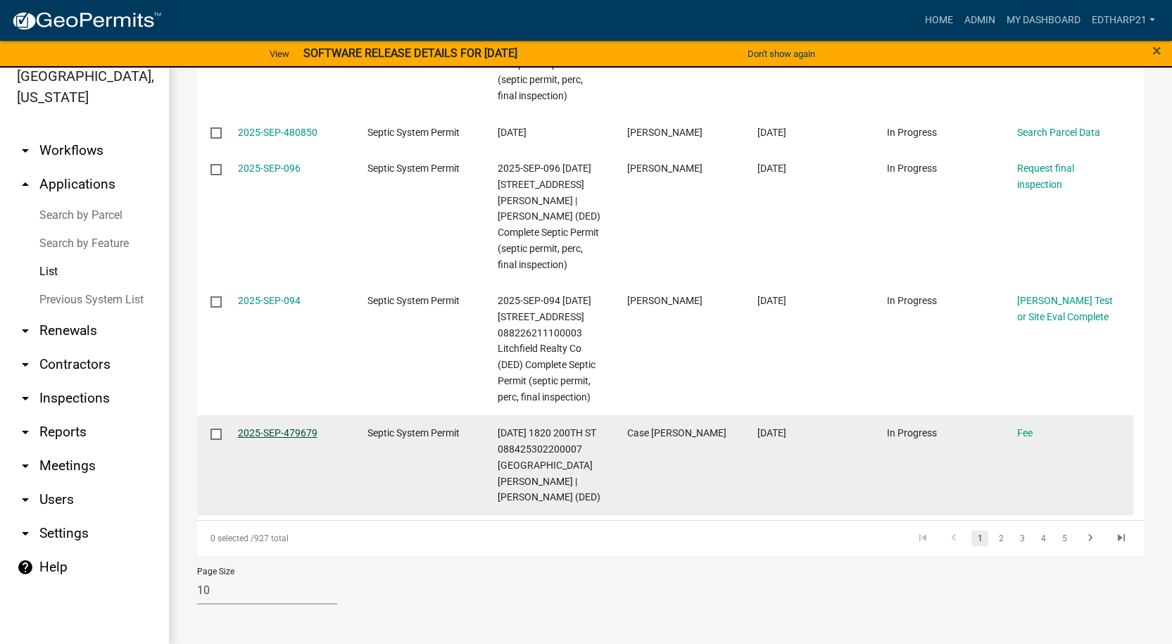
click at [292, 427] on link "2025-SEP-479679" at bounding box center [278, 432] width 80 height 11
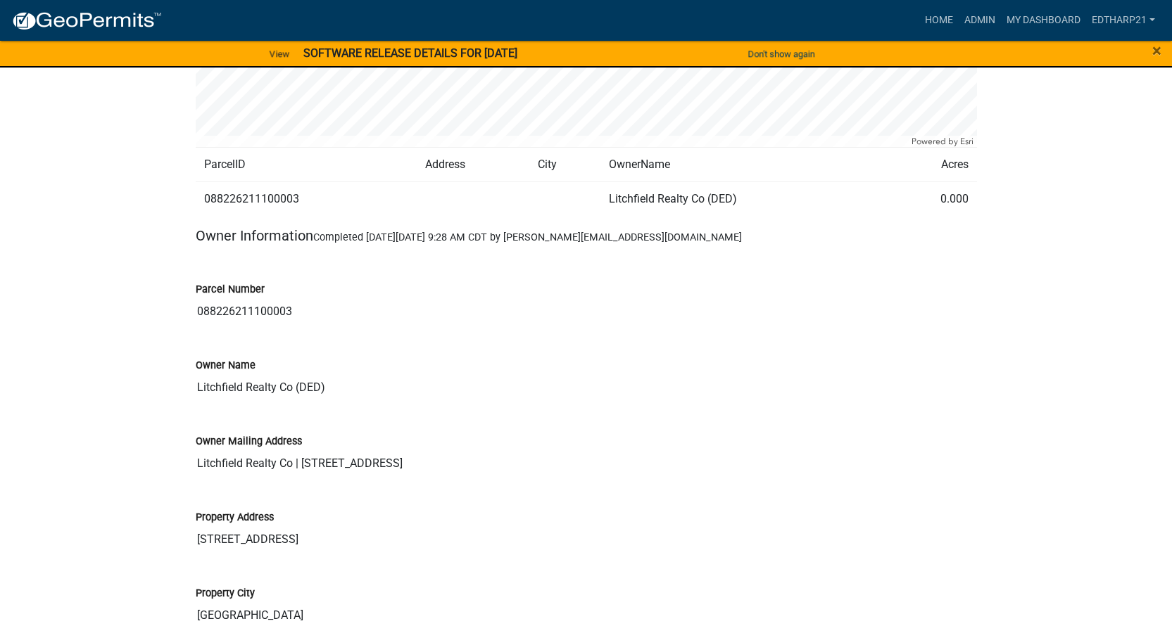
scroll to position [352, 0]
